Goal: Transaction & Acquisition: Purchase product/service

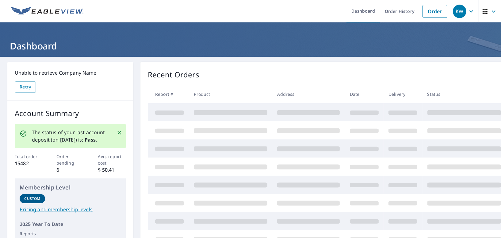
click at [118, 132] on icon "Close" at bounding box center [119, 132] width 6 height 6
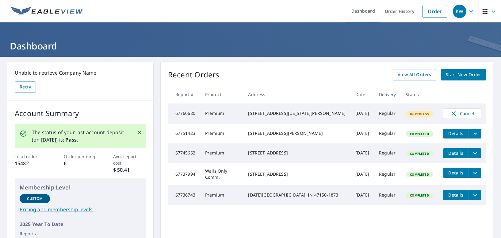
click at [138, 129] on icon "Close" at bounding box center [140, 132] width 6 height 6
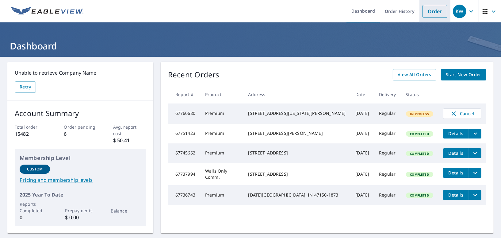
click at [429, 10] on link "Order" at bounding box center [435, 11] width 25 height 13
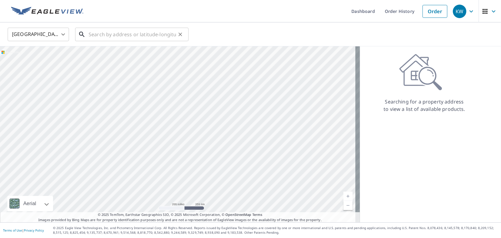
click at [106, 37] on input "text" at bounding box center [132, 34] width 87 height 17
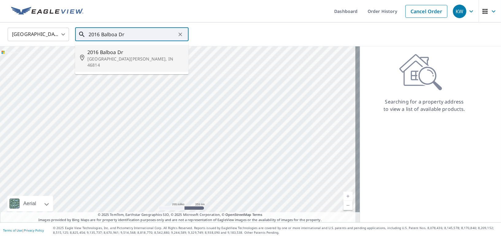
click at [94, 55] on span "2016 Balboa Dr" at bounding box center [135, 51] width 96 height 7
type input "2016 Balboa Dr Fort Wayne, IN 46814"
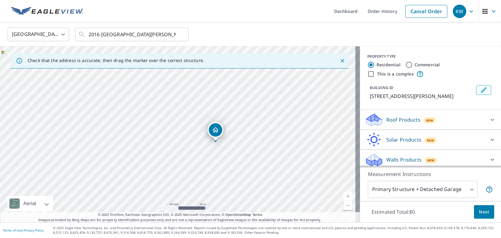
click at [462, 120] on div "Roof Products New" at bounding box center [425, 120] width 120 height 14
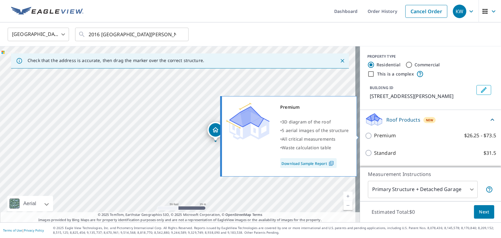
click at [367, 136] on input "Premium $26.25 - $73.5" at bounding box center [369, 135] width 9 height 7
checkbox input "true"
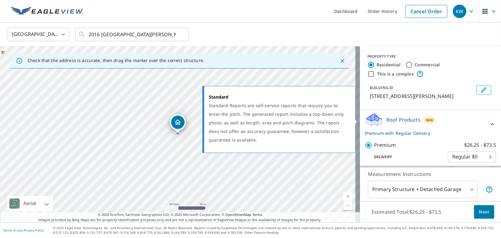
scroll to position [77, 0]
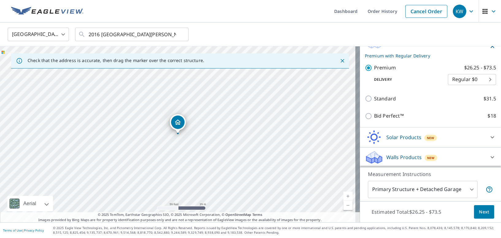
click at [479, 213] on span "Next" at bounding box center [484, 212] width 10 height 8
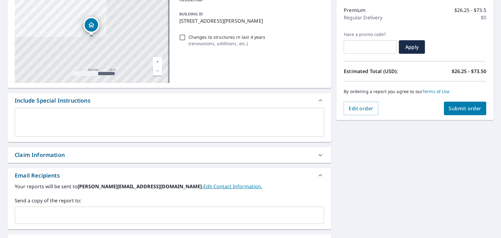
scroll to position [92, 0]
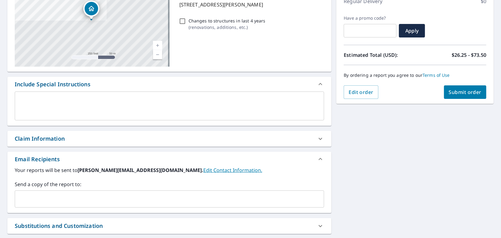
click at [59, 141] on div "Claim Information" at bounding box center [40, 138] width 50 height 8
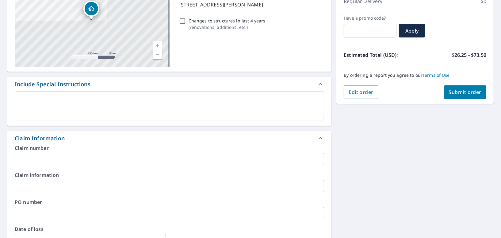
click at [38, 156] on input "text" at bounding box center [170, 159] width 310 height 12
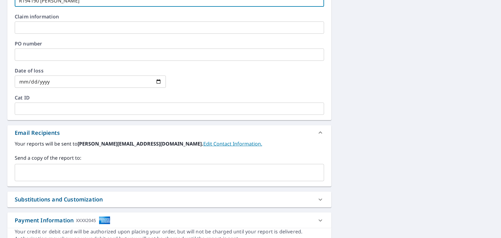
scroll to position [276, 0]
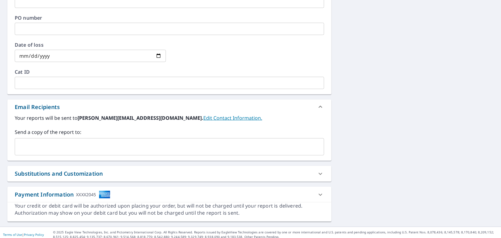
type input "R194190 Bangert"
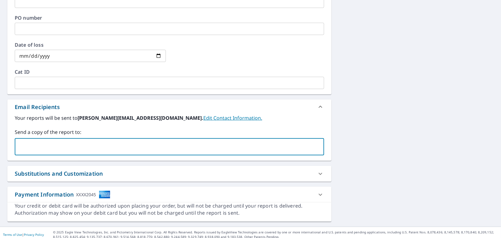
click at [44, 145] on input "text" at bounding box center [164, 147] width 295 height 12
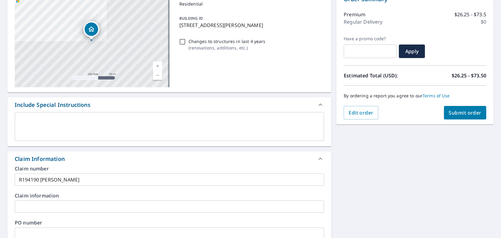
scroll to position [61, 0]
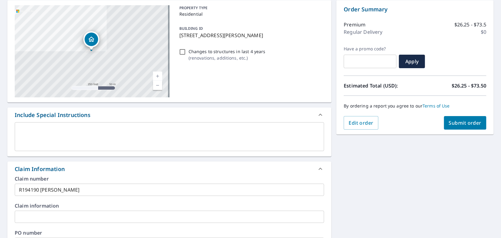
type input "kevin_barkdull@reliableadjusting.com"
click at [462, 122] on span "Submit order" at bounding box center [465, 122] width 33 height 7
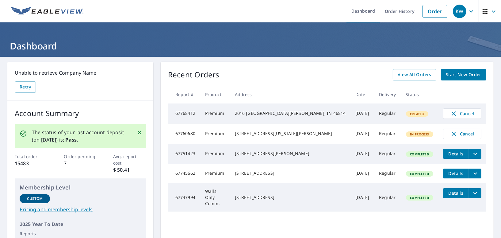
click at [410, 90] on th "Status" at bounding box center [419, 94] width 37 height 18
